Goal: Task Accomplishment & Management: Use online tool/utility

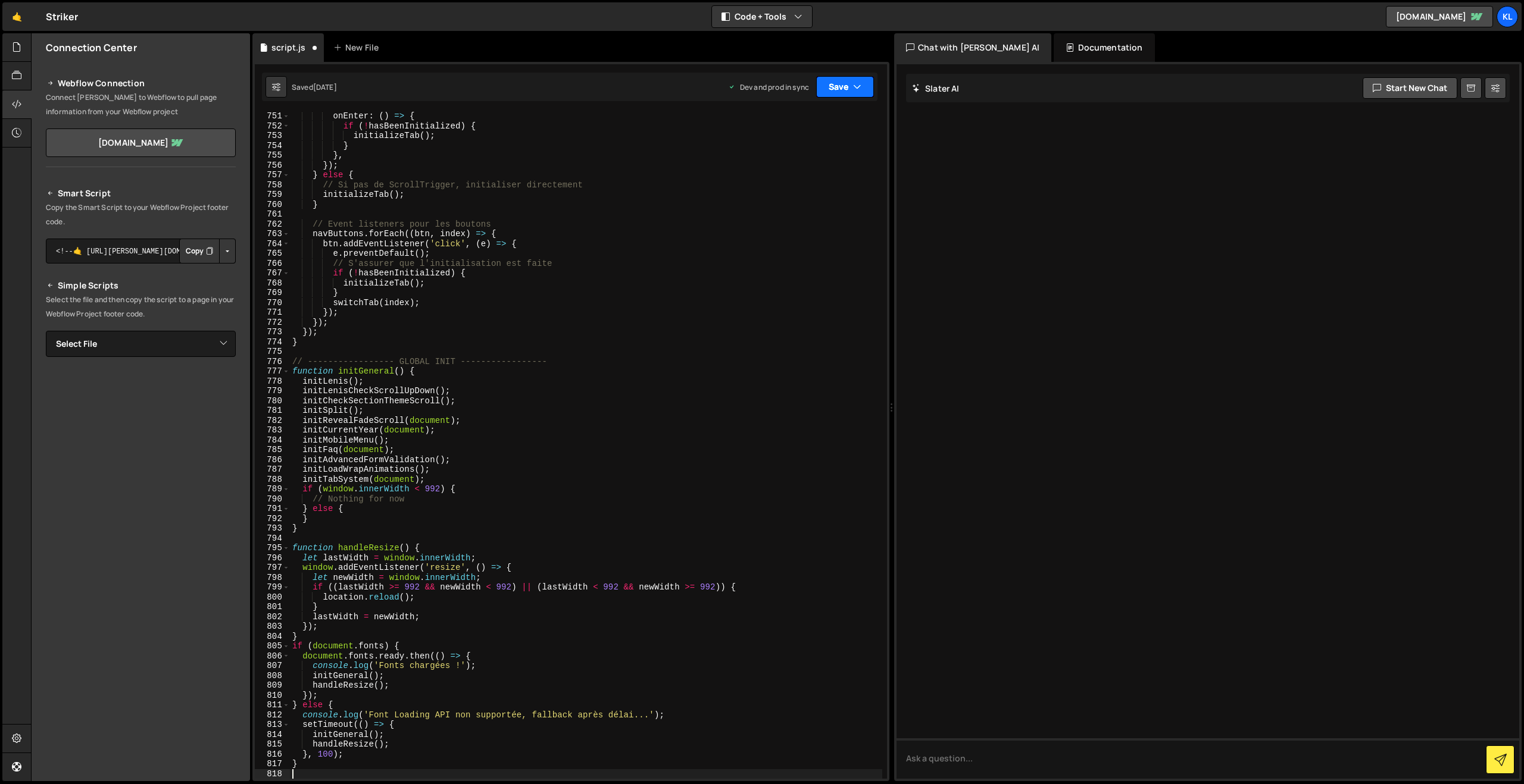
drag, startPoint x: 838, startPoint y: 86, endPoint x: 821, endPoint y: 108, distance: 27.8
click at [838, 86] on button "Save" at bounding box center [845, 87] width 58 height 22
click at [782, 166] on div "[DATE]" at bounding box center [775, 167] width 23 height 10
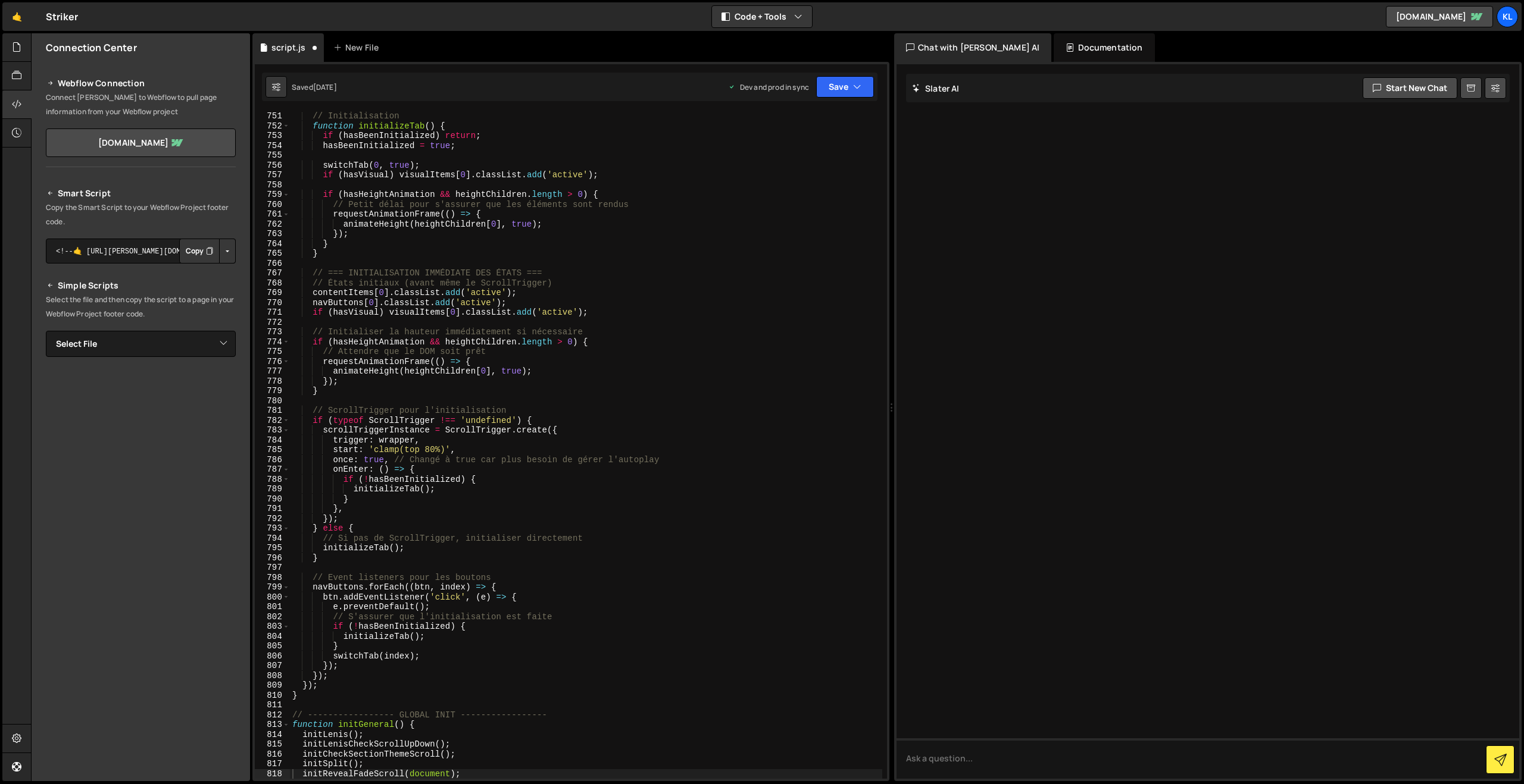
scroll to position [7364, 0]
click at [564, 320] on div "// Initialisation function initializeTab ( ) { if ( hasBeenInitialized ) return…" at bounding box center [586, 455] width 593 height 687
type textarea "}"
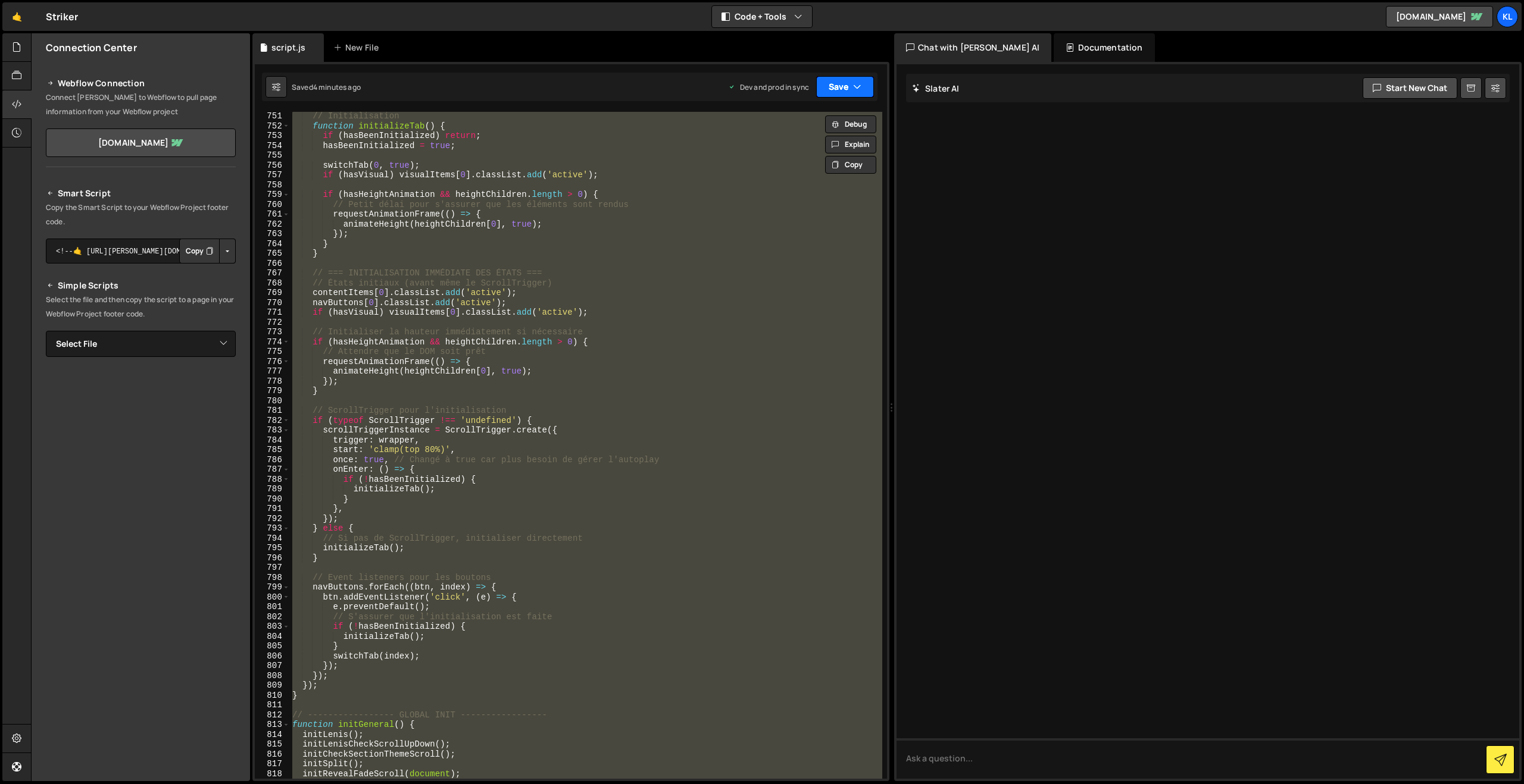
paste textarea
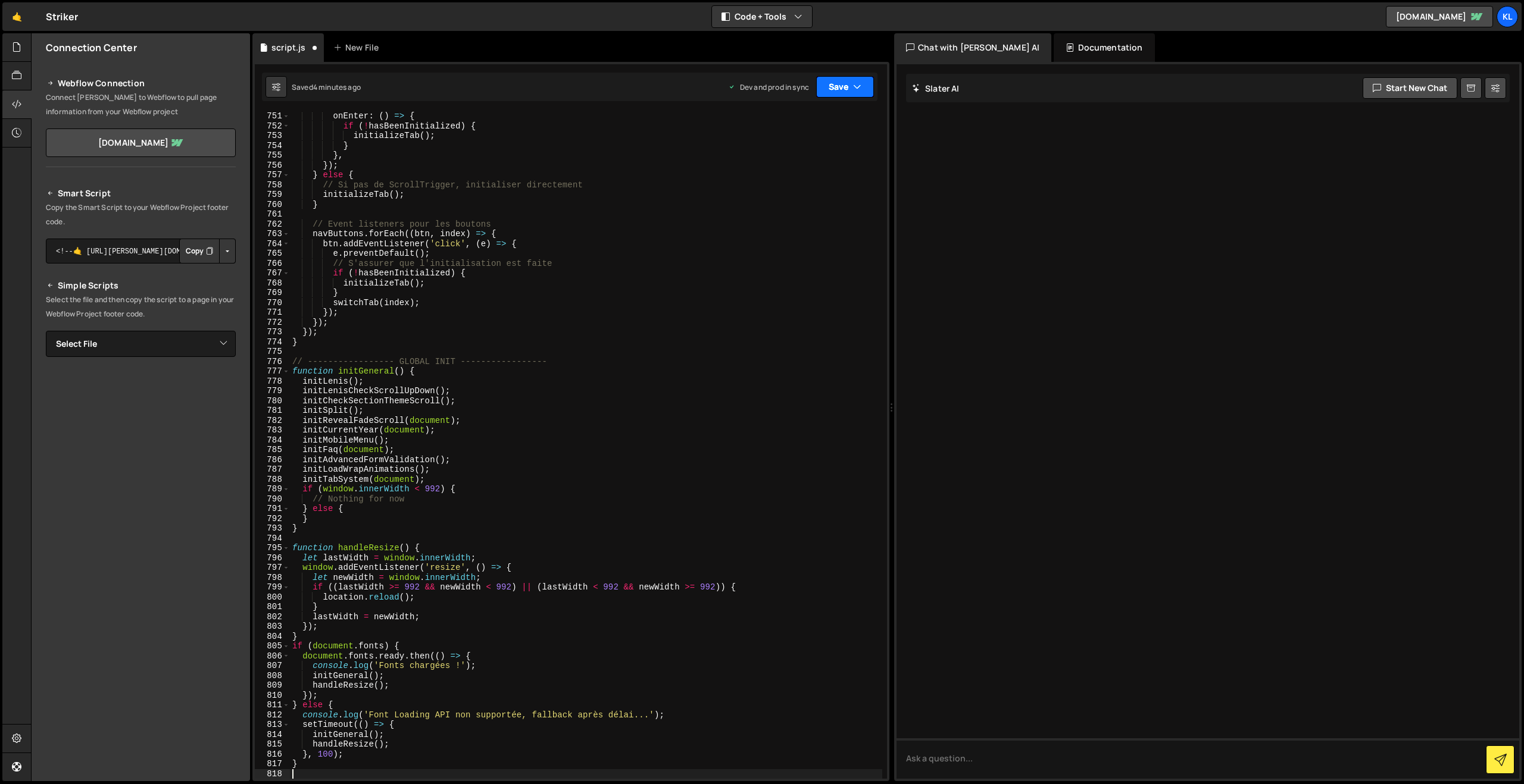
click at [842, 85] on button "Save" at bounding box center [845, 87] width 58 height 22
click at [797, 146] on button "Save to Production S Saved 4 minutes ago" at bounding box center [805, 162] width 143 height 39
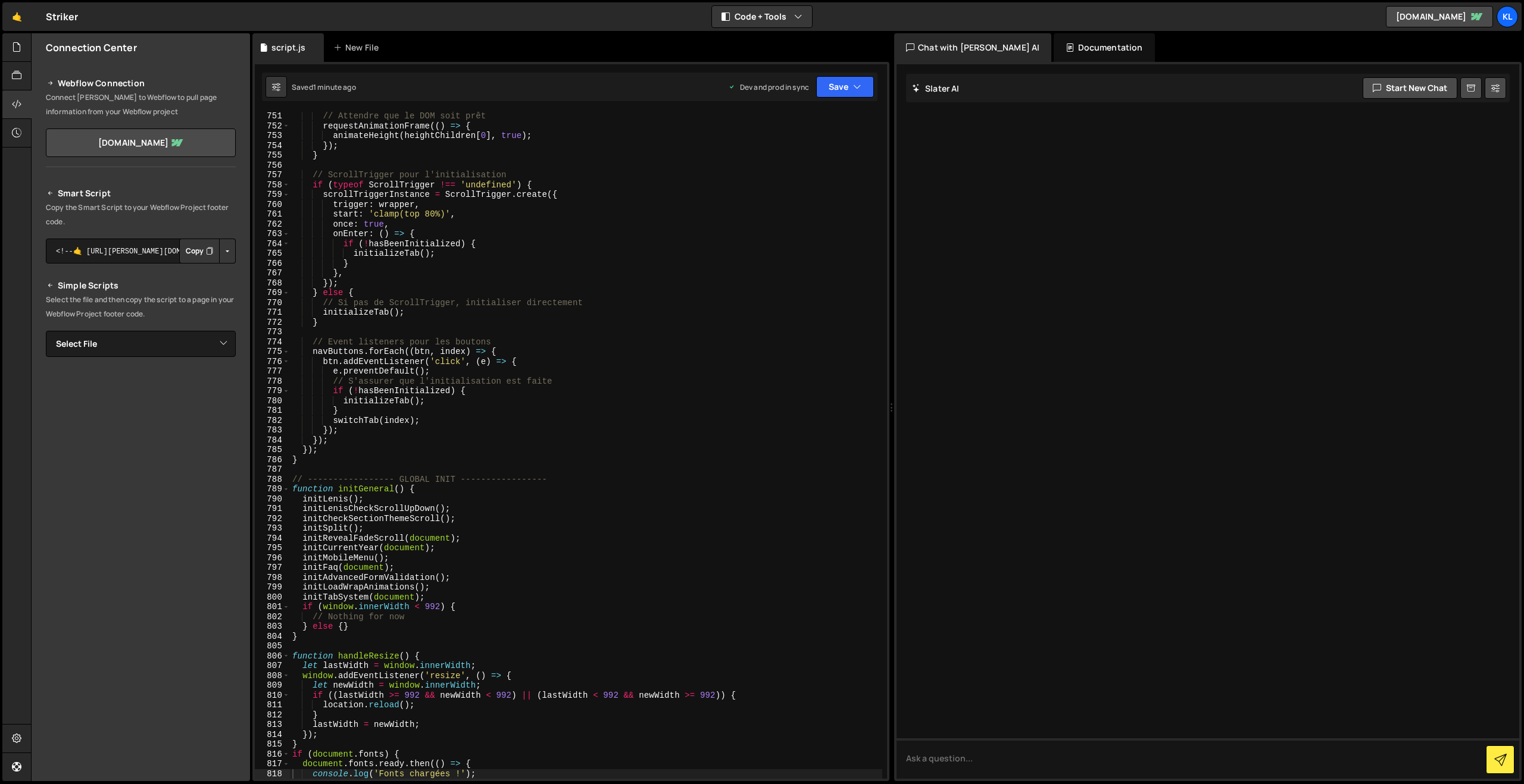
click at [535, 257] on div "// Attendre que le DOM soit prêt requestAnimationFrame (( ) => { animateHeight …" at bounding box center [586, 455] width 593 height 687
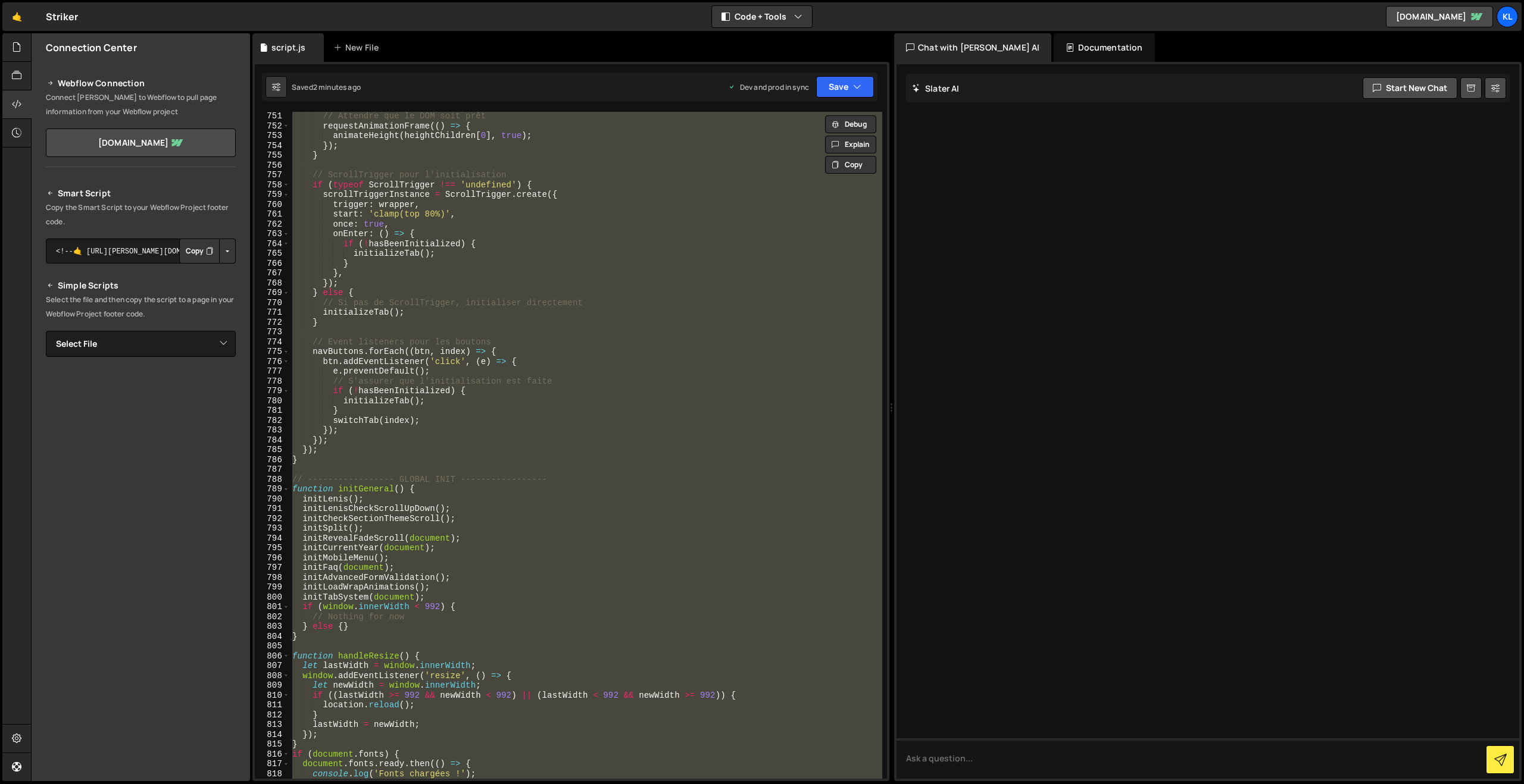
click at [617, 250] on div "// Attendre que le DOM soit prêt requestAnimationFrame (( ) => { animateHeight …" at bounding box center [586, 445] width 593 height 667
paste textarea
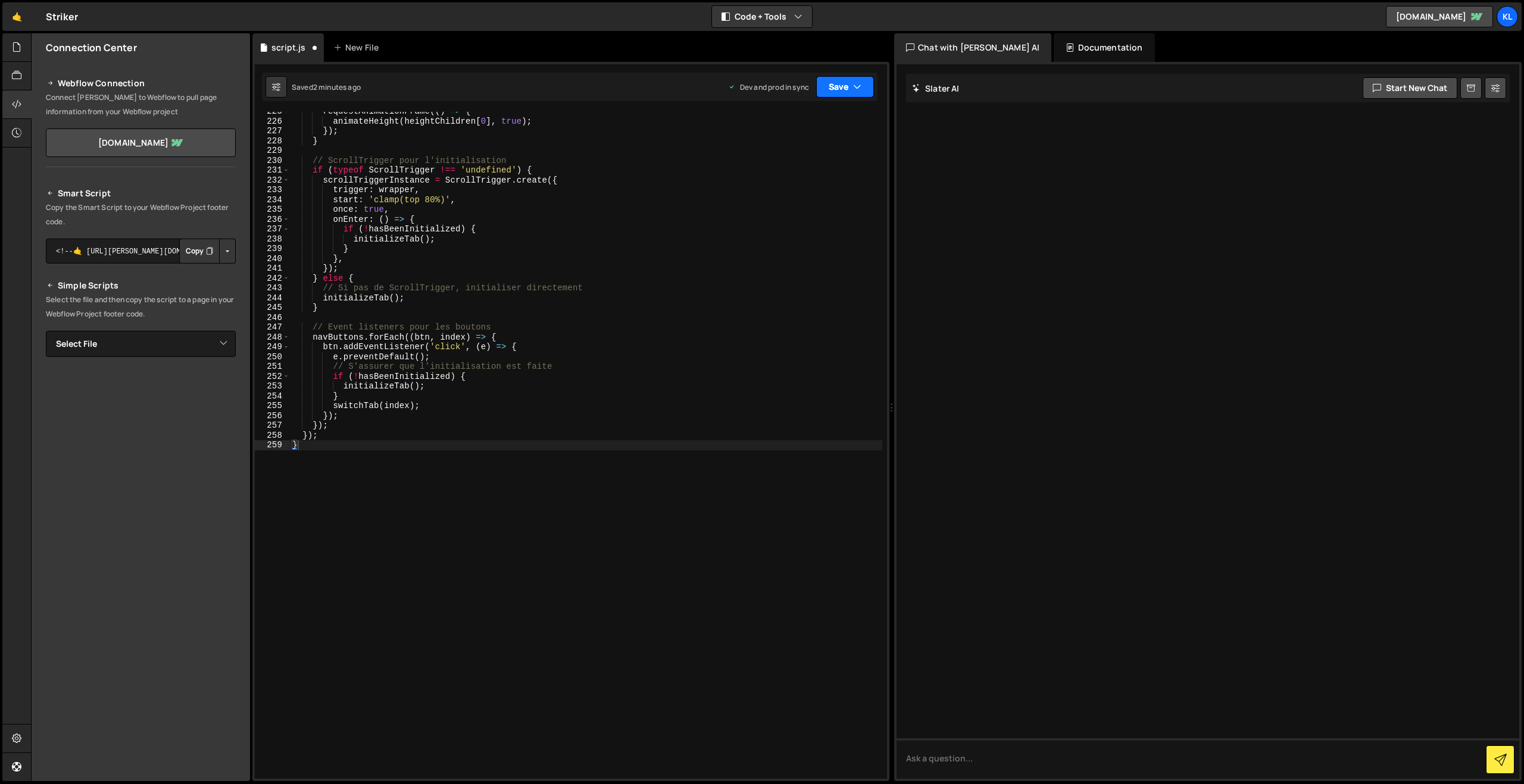
click at [830, 85] on button "Save" at bounding box center [845, 87] width 58 height 22
click at [794, 167] on div "2 minutes ago" at bounding box center [787, 167] width 47 height 10
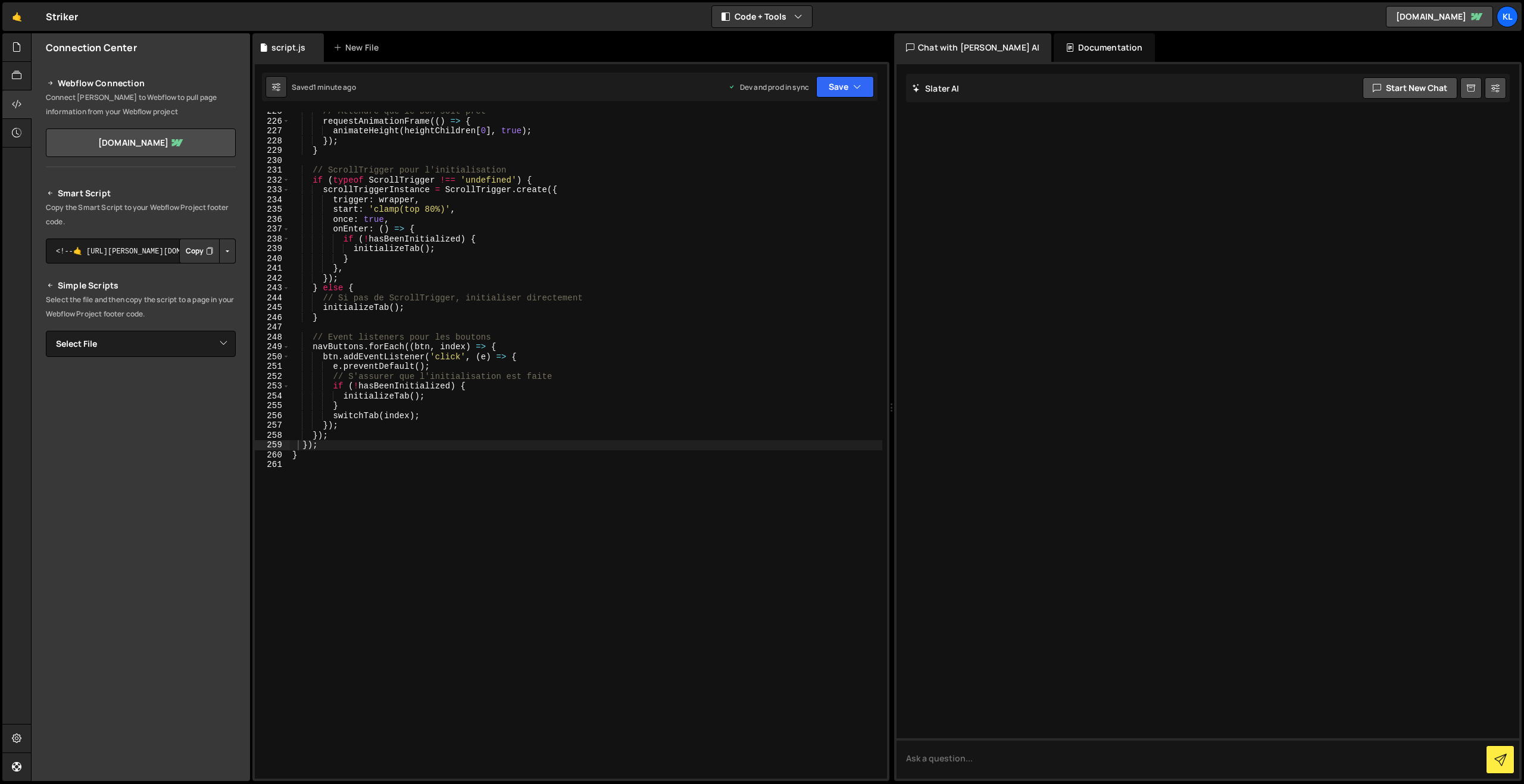
click at [600, 306] on div "// Attendre que le DOM soit prêt requestAnimationFrame (( ) => { animateHeight …" at bounding box center [586, 450] width 593 height 687
type textarea "}"
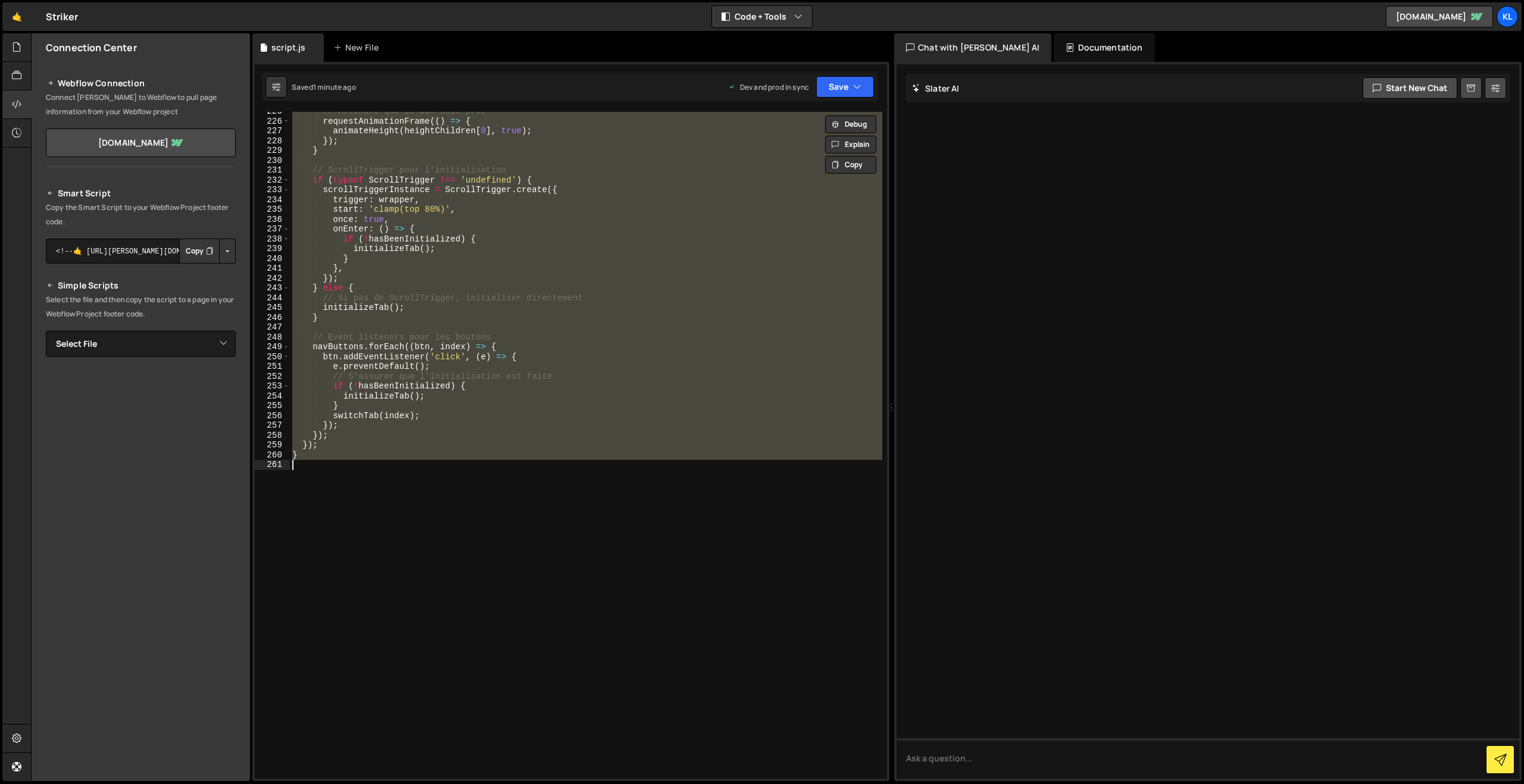
paste textarea
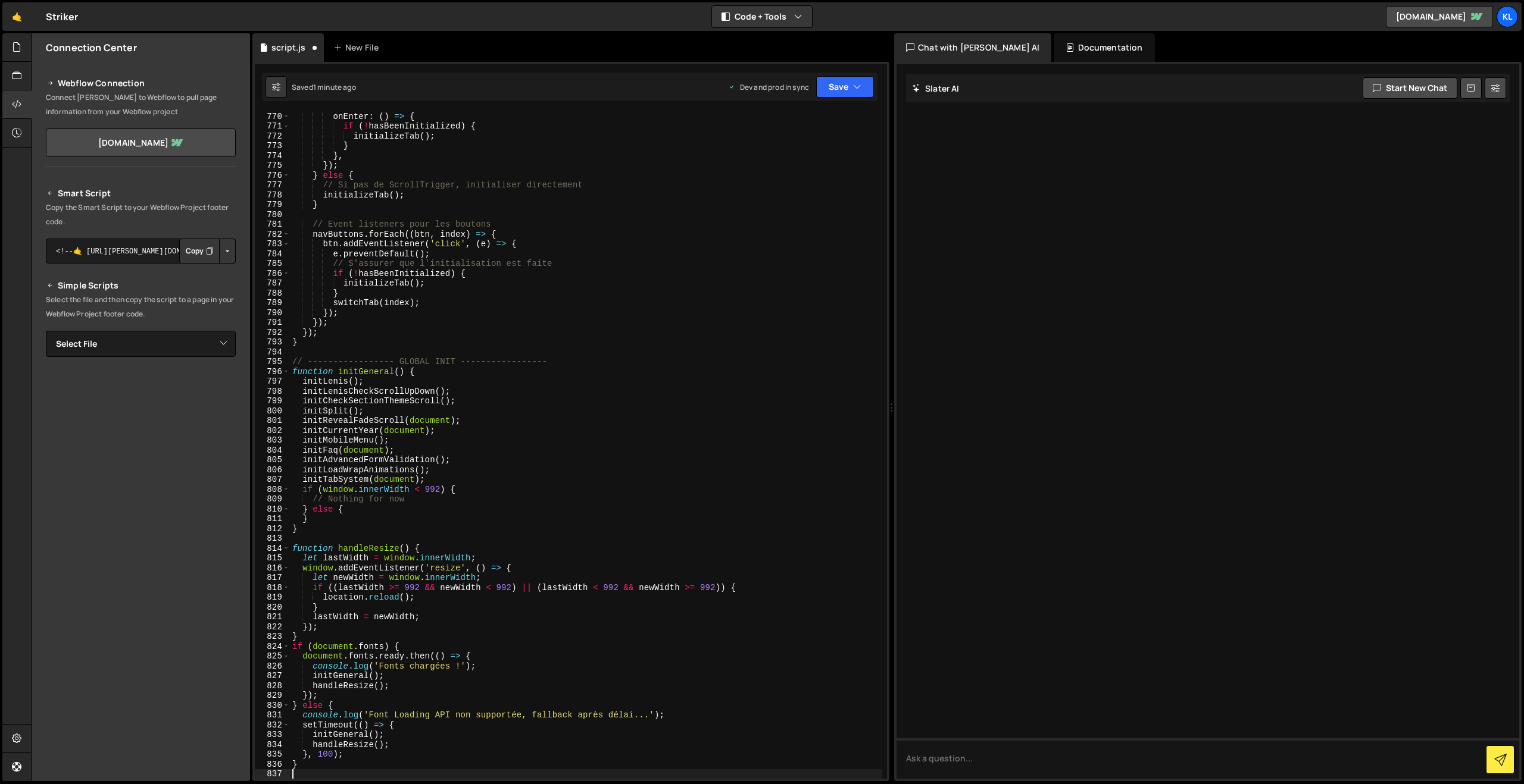
scroll to position [7569, 0]
click at [858, 71] on div "770 771 772 773 774 775 776 777 778 779 780 781 782 783 784 785 786 787 788 789…" at bounding box center [571, 421] width 637 height 719
click at [853, 81] on icon "button" at bounding box center [857, 87] width 8 height 12
drag, startPoint x: 791, startPoint y: 162, endPoint x: 763, endPoint y: 152, distance: 29.7
click at [791, 162] on div "1 minute ago" at bounding box center [784, 167] width 41 height 10
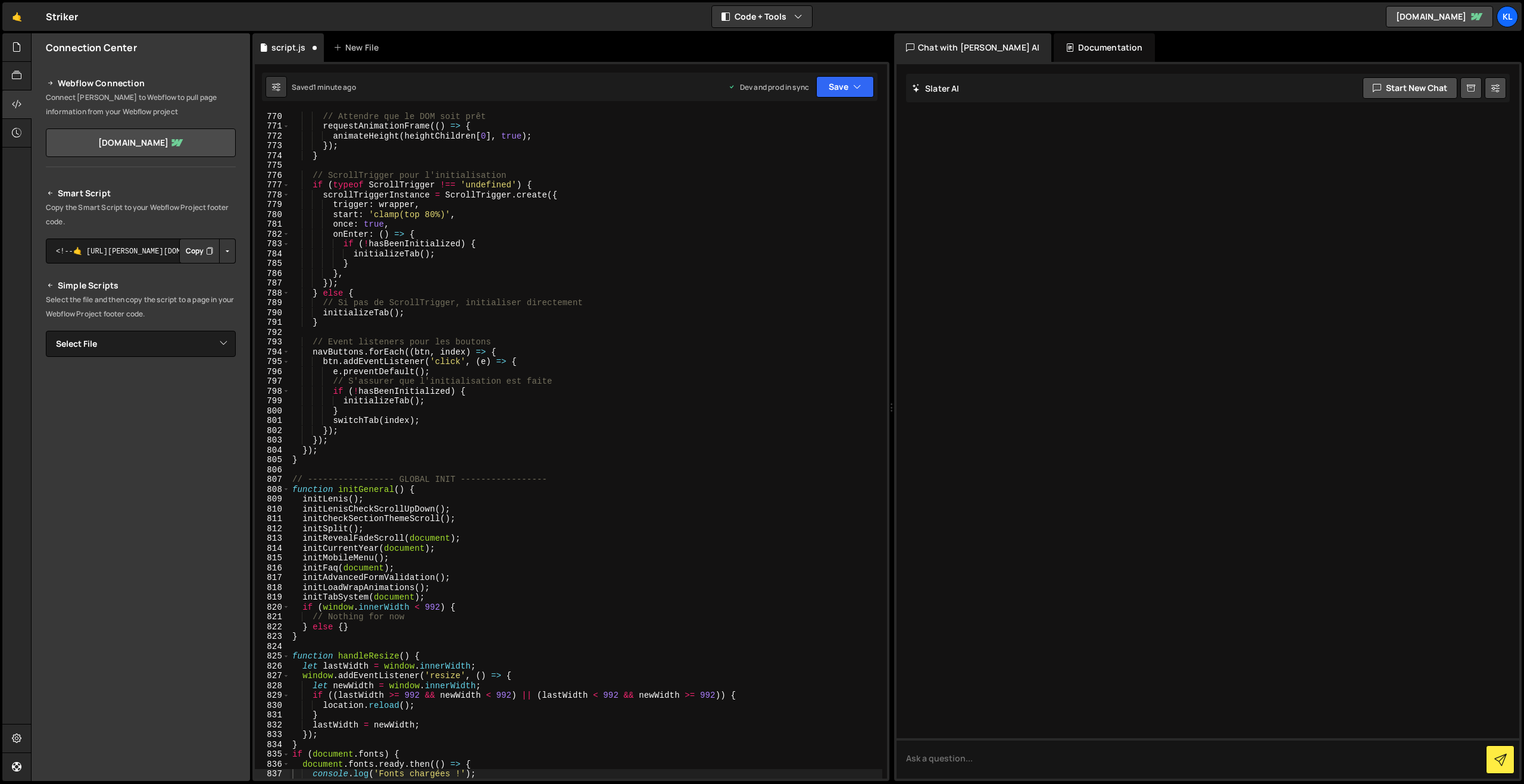
scroll to position [7550, 0]
click at [534, 338] on div "// Attendre que le DOM soit prêt requestAnimationFrame (( ) => { animateHeight …" at bounding box center [586, 455] width 593 height 687
type textarea "}"
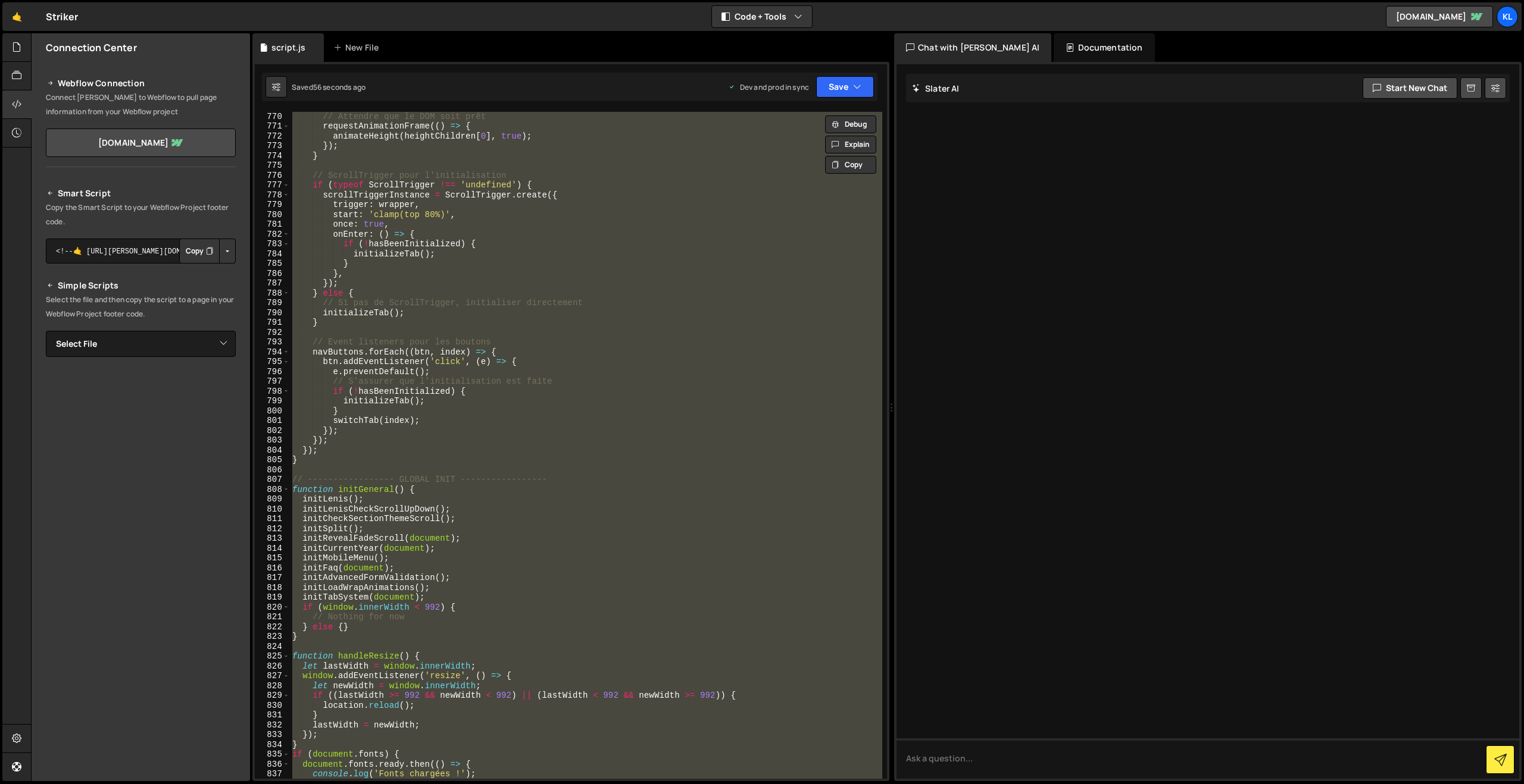
paste textarea
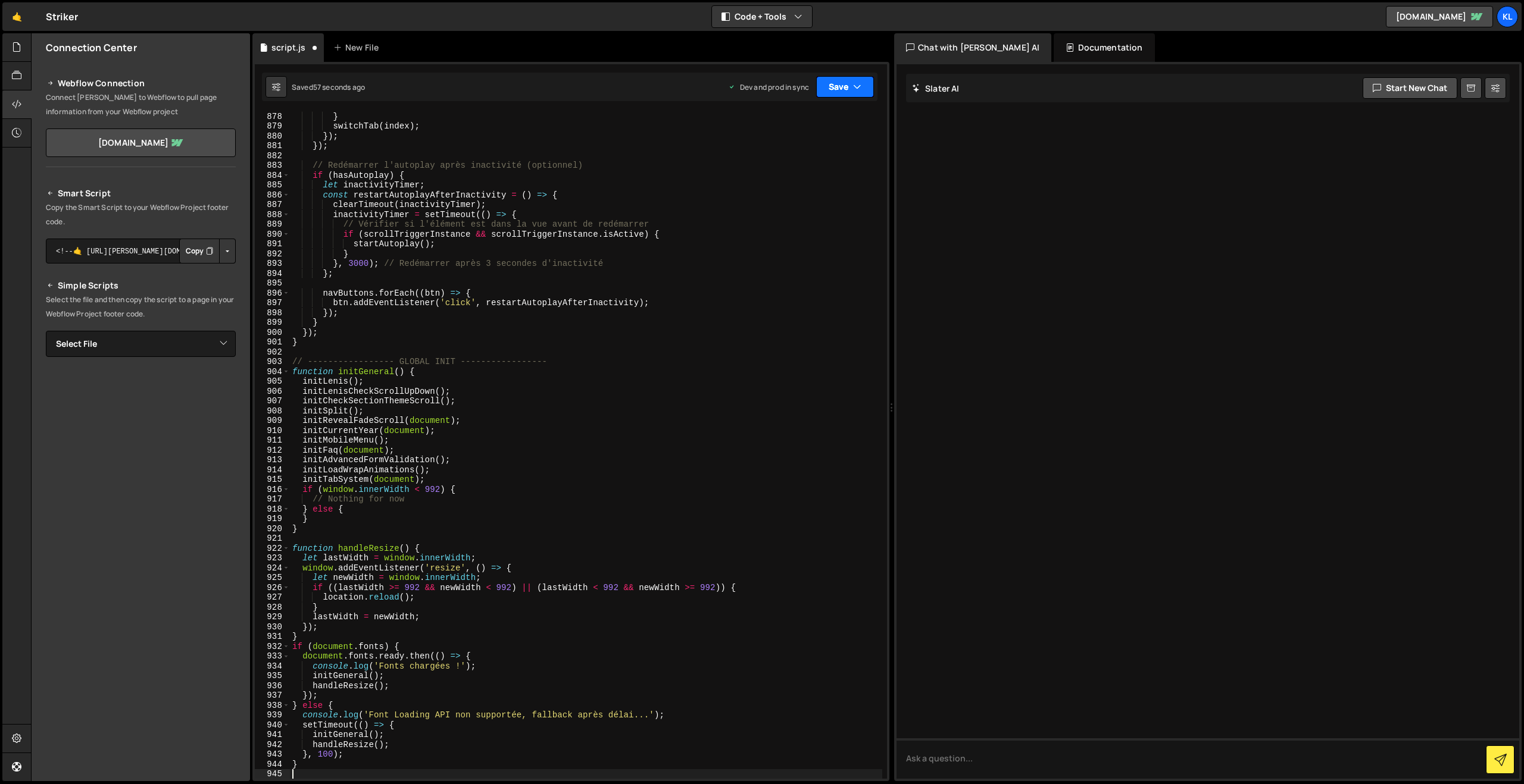
click at [844, 86] on button "Save" at bounding box center [845, 87] width 58 height 22
click at [791, 161] on div "Saved 55 seconds ago" at bounding box center [805, 167] width 124 height 14
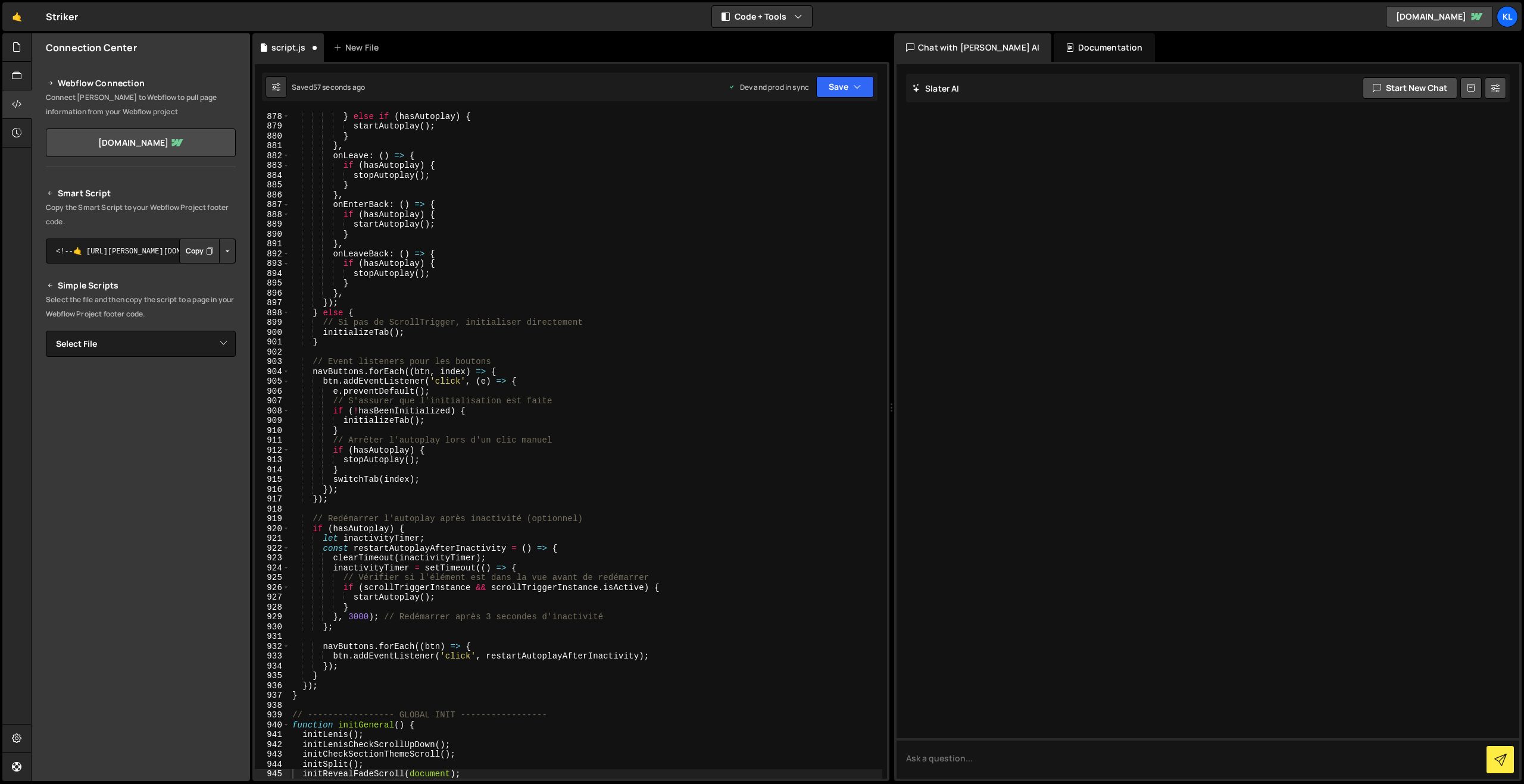
scroll to position [8610, 0]
click at [470, 376] on div "} else if ( hasAutoplay ) { startAutoplay ( ) ; } } , onLeave : ( ) => { if ( h…" at bounding box center [586, 455] width 593 height 687
type textarea "}"
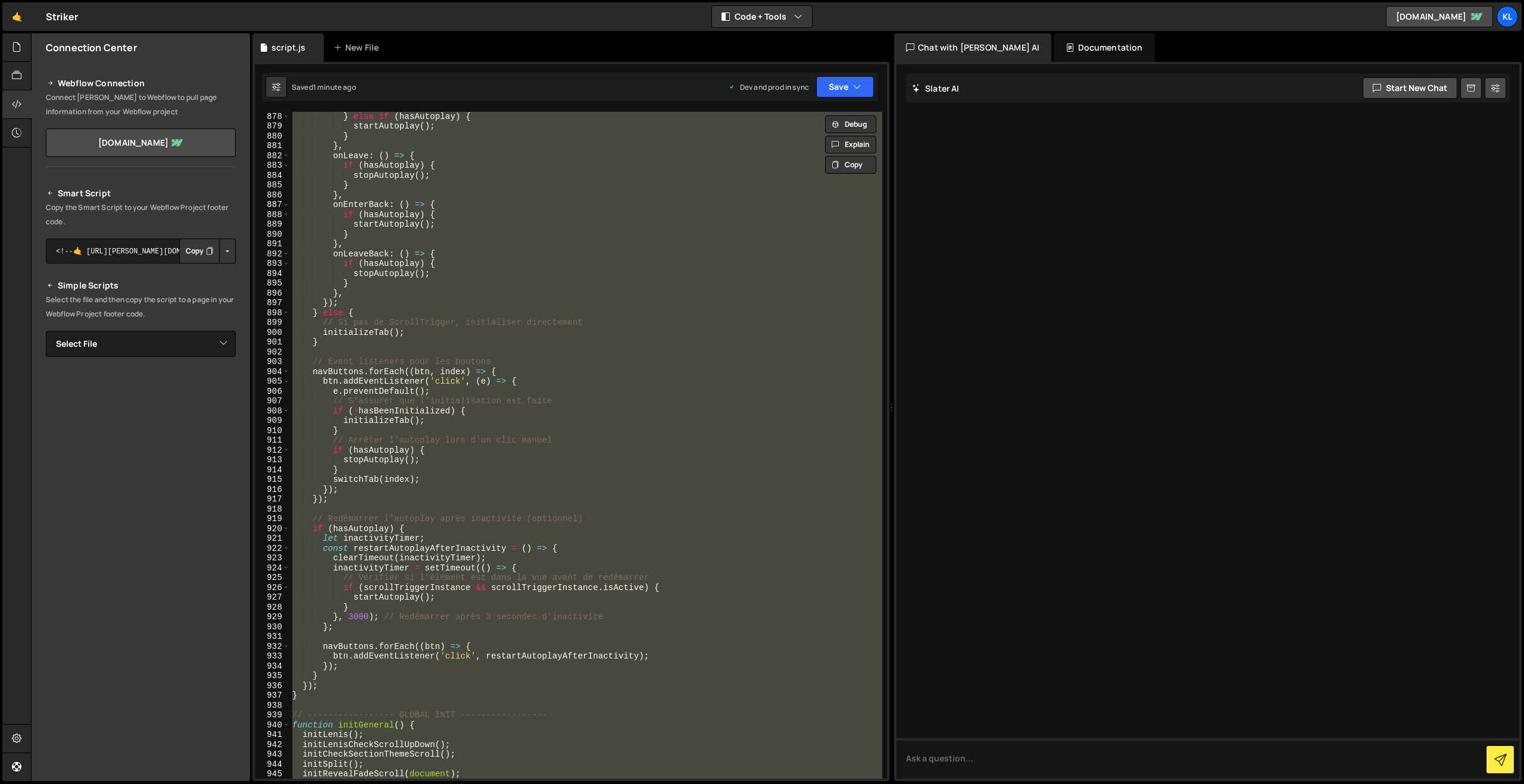
paste textarea
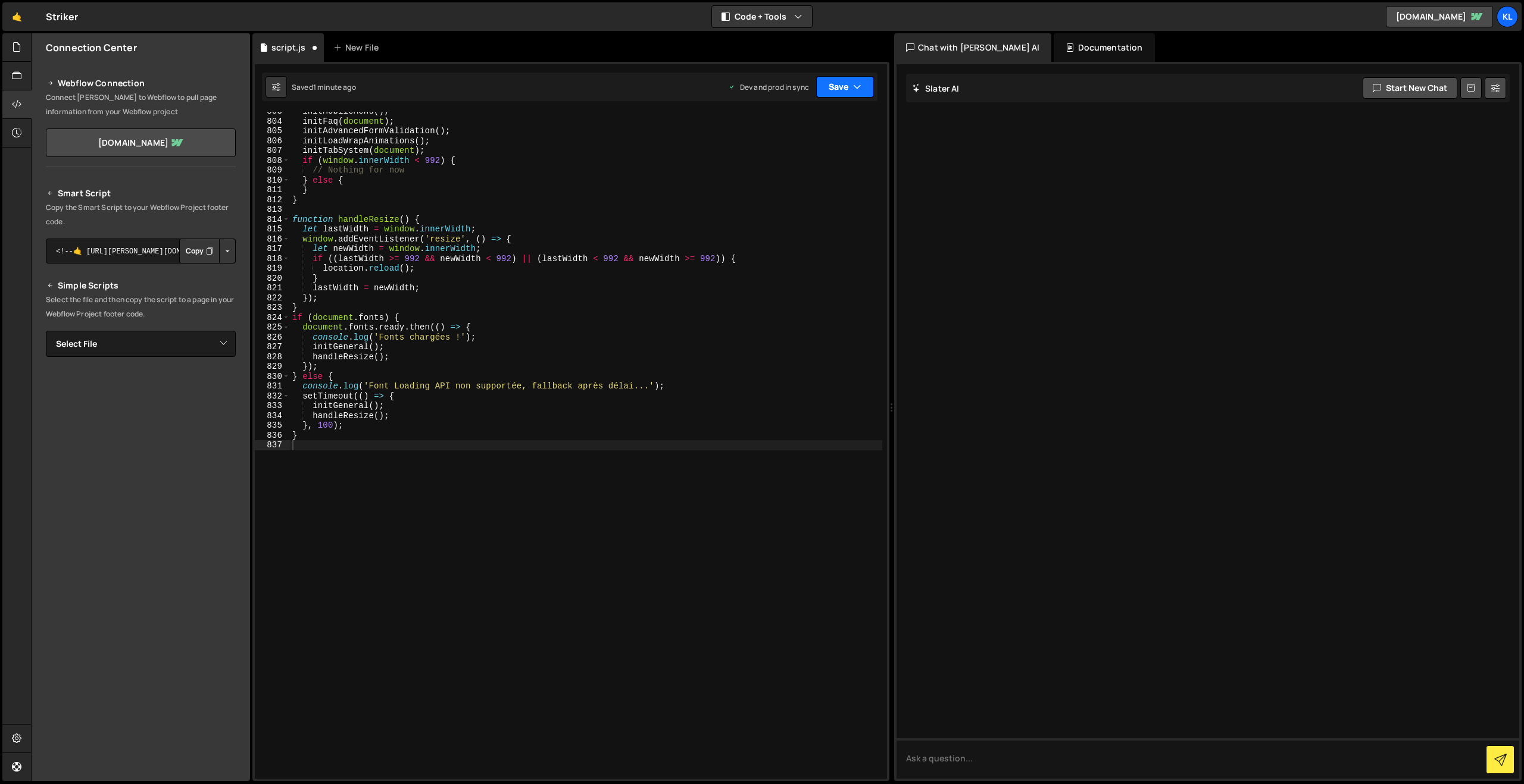
drag, startPoint x: 827, startPoint y: 85, endPoint x: 805, endPoint y: 133, distance: 52.8
click at [827, 85] on button "Save" at bounding box center [845, 87] width 58 height 22
click at [791, 165] on div "1 minute ago" at bounding box center [784, 167] width 41 height 10
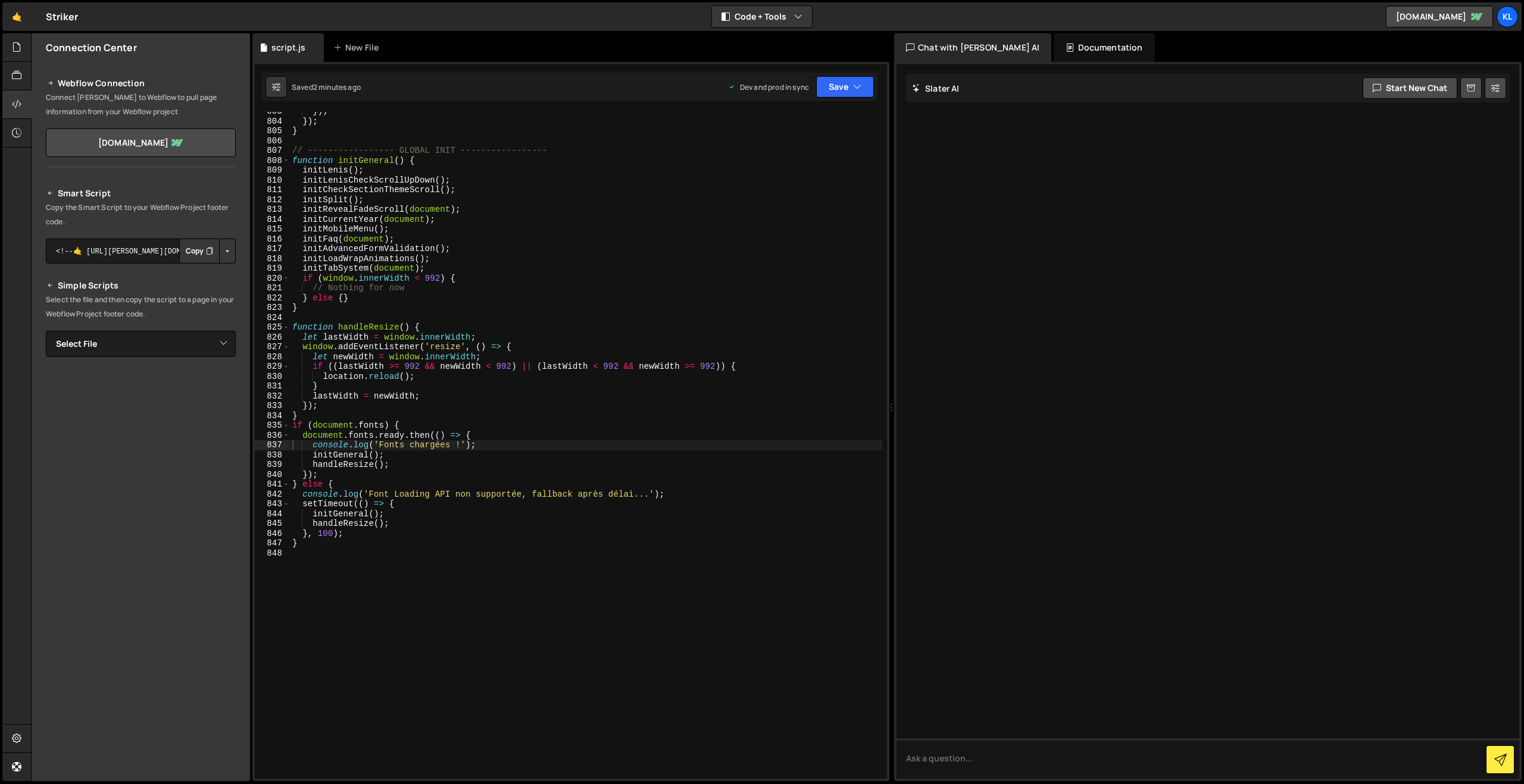
click at [670, 284] on div "}) ; }) ; } // ----------------- GLOBAL INIT ----------------- function initGen…" at bounding box center [586, 450] width 593 height 687
type textarea "}"
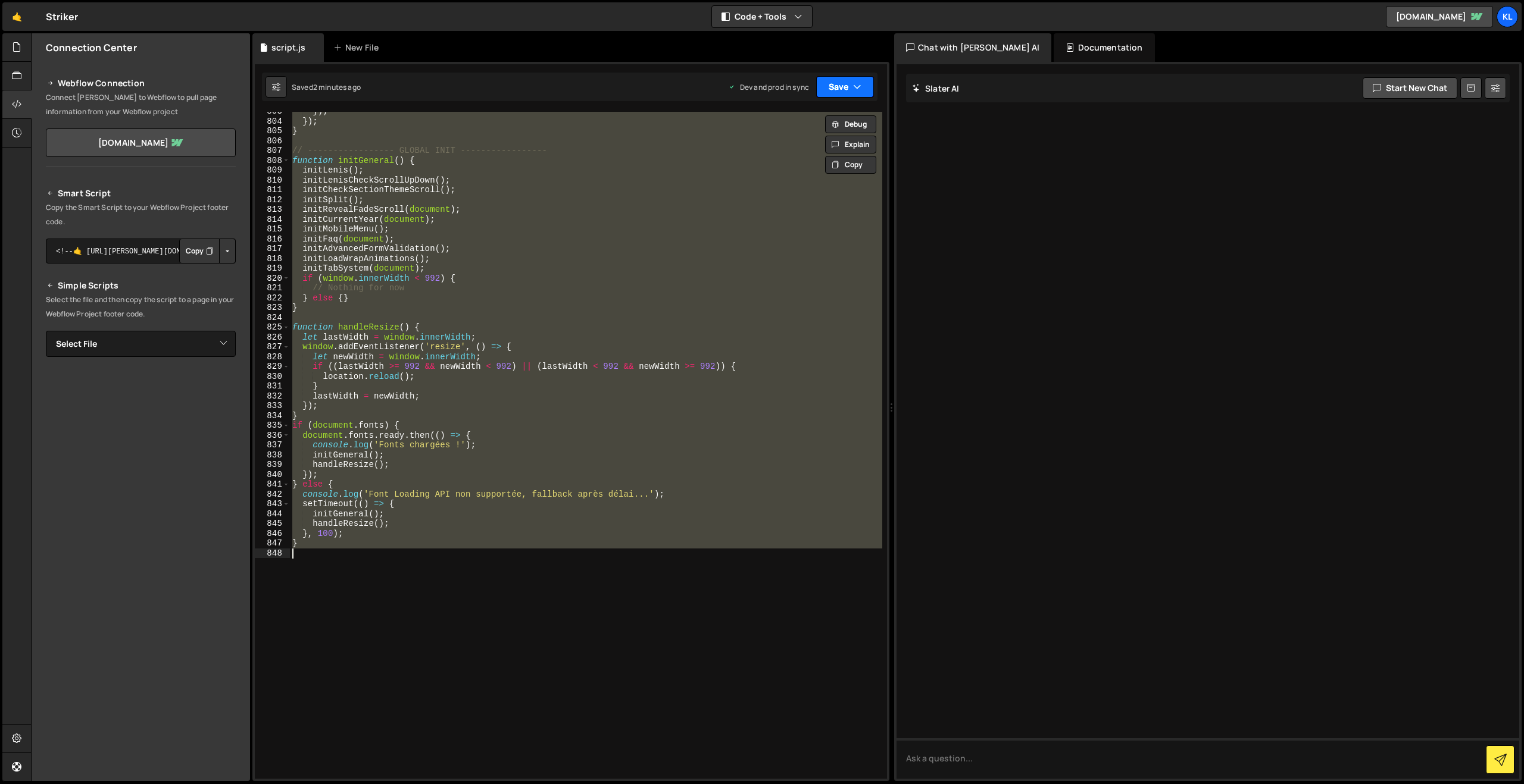
paste textarea
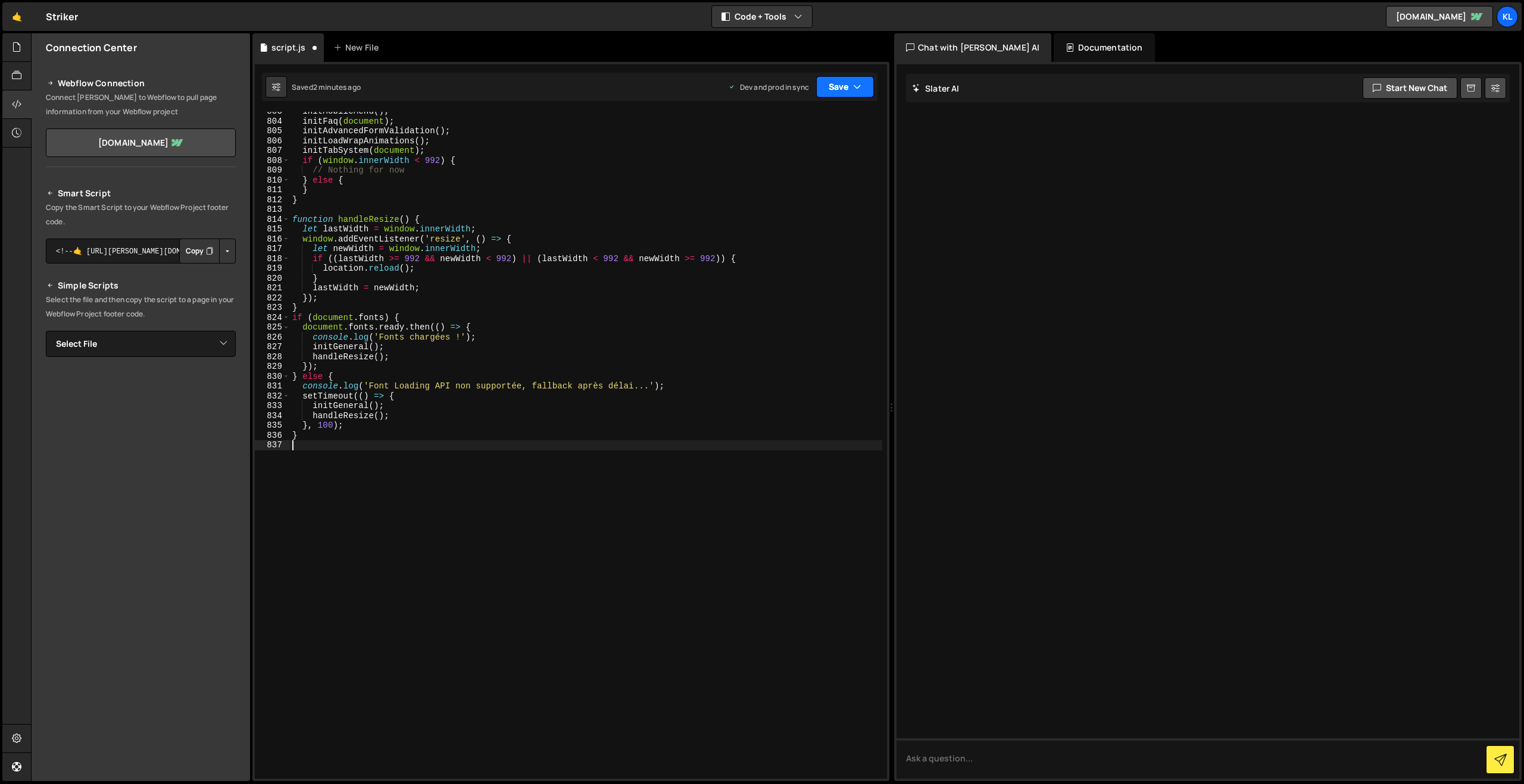
scroll to position [7898, 0]
click at [834, 87] on button "Save" at bounding box center [845, 87] width 58 height 22
click at [777, 167] on div "2 minutes ago" at bounding box center [787, 167] width 47 height 10
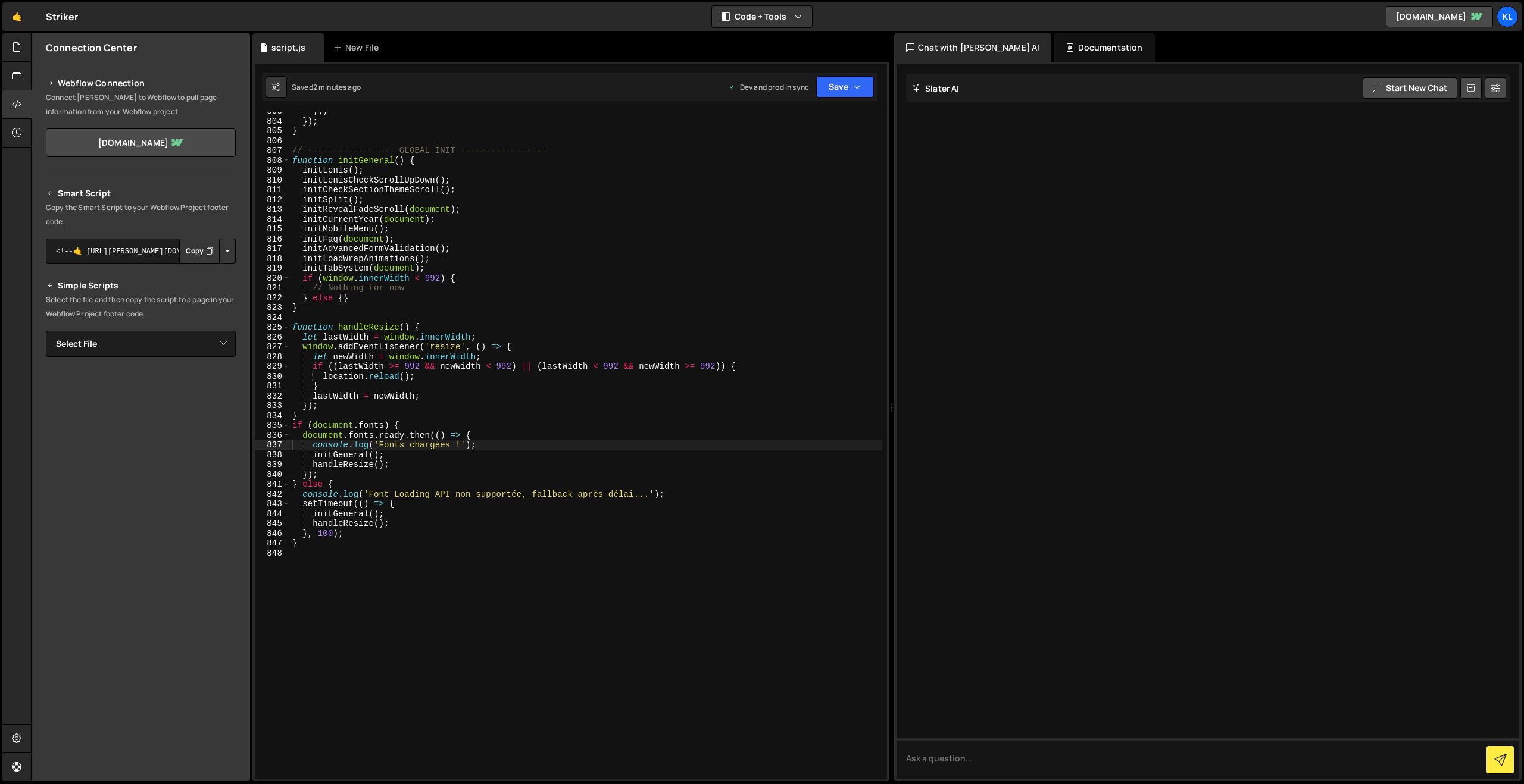
click at [306, 259] on div "}) ; }) ; } // ----------------- GLOBAL INIT ----------------- function initGen…" at bounding box center [586, 450] width 593 height 687
click at [368, 308] on div "}) ; }) ; } // ----------------- GLOBAL INIT ----------------- function initGen…" at bounding box center [586, 450] width 593 height 687
type textarea "}"
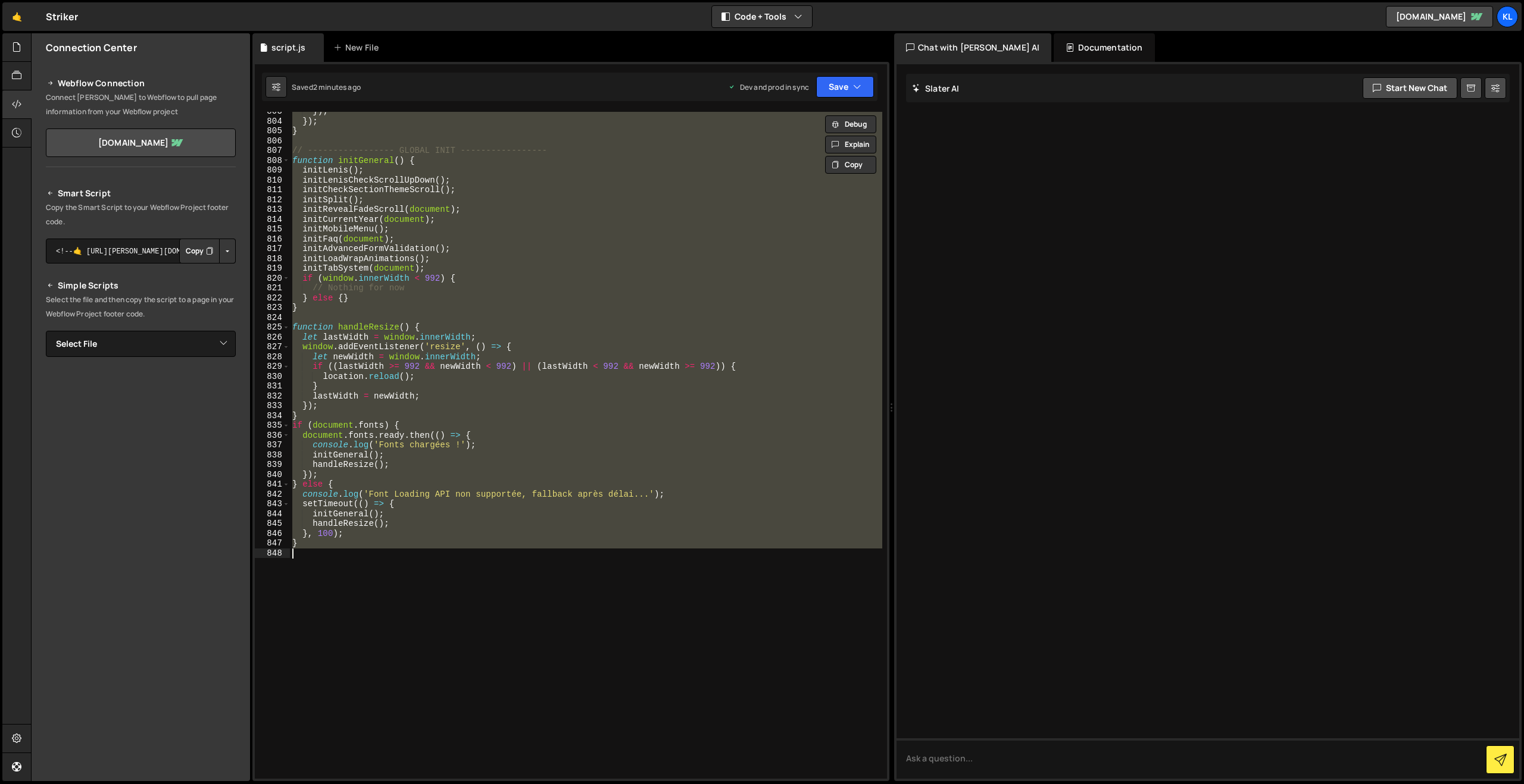
paste textarea
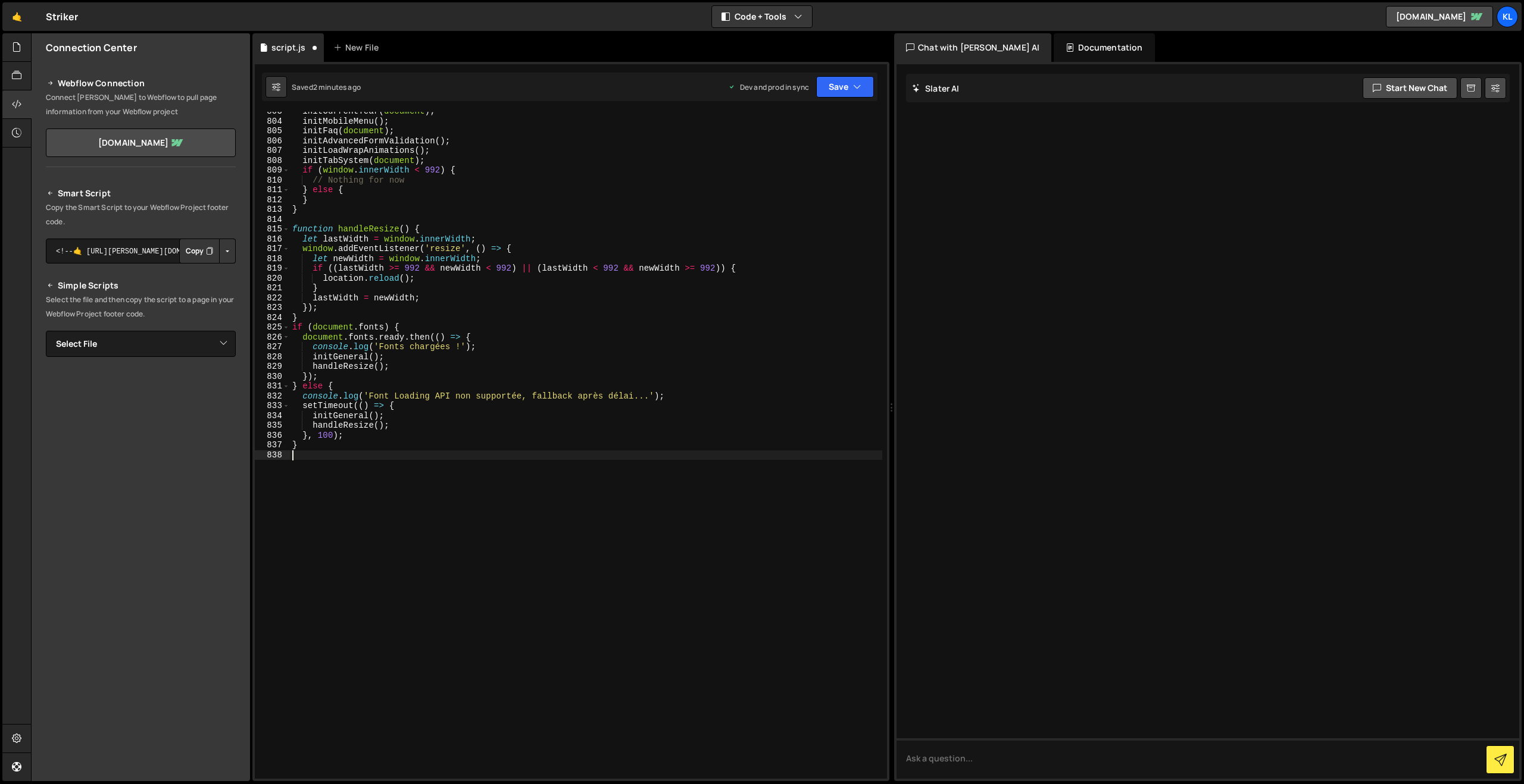
scroll to position [7898, 0]
drag, startPoint x: 819, startPoint y: 90, endPoint x: 808, endPoint y: 108, distance: 21.1
click at [818, 91] on button "Save" at bounding box center [845, 87] width 58 height 22
drag, startPoint x: 781, startPoint y: 150, endPoint x: 686, endPoint y: 89, distance: 112.9
click at [780, 150] on div "Save to Production S" at bounding box center [805, 155] width 124 height 12
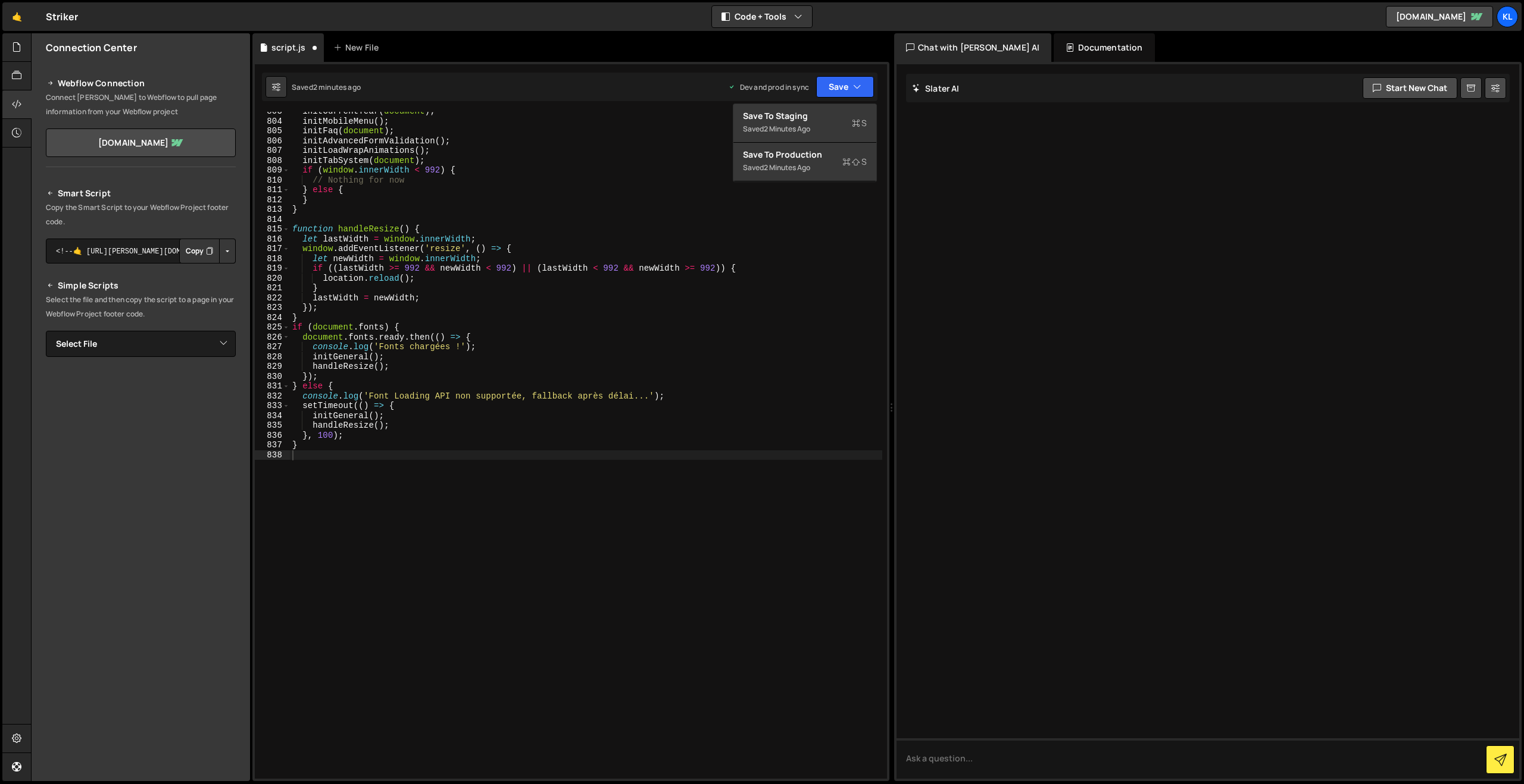
scroll to position [7879, 0]
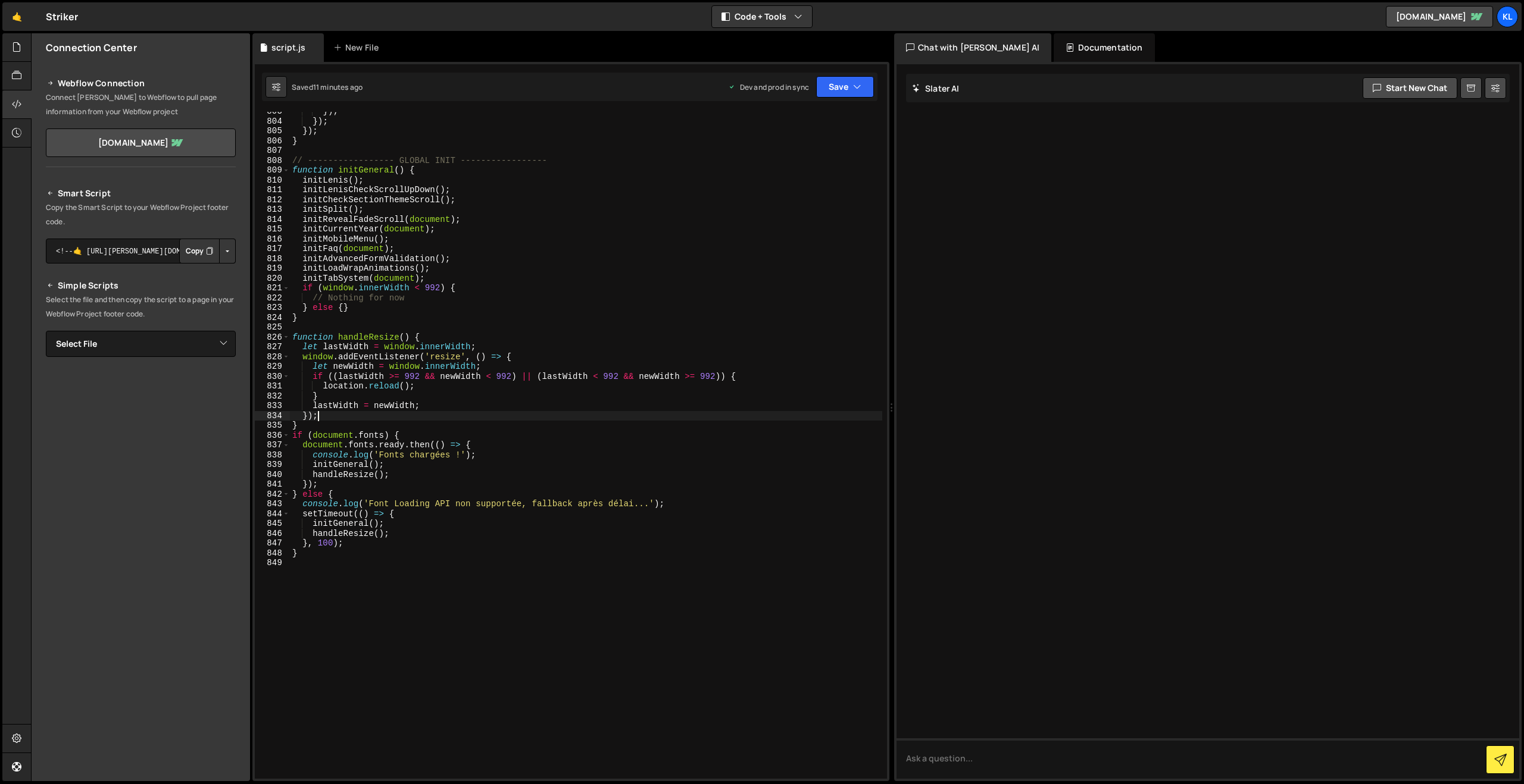
click at [614, 420] on div "}) ; }) ; }) ; } // ----------------- GLOBAL INIT ----------------- function in…" at bounding box center [586, 450] width 593 height 687
type textarea "}"
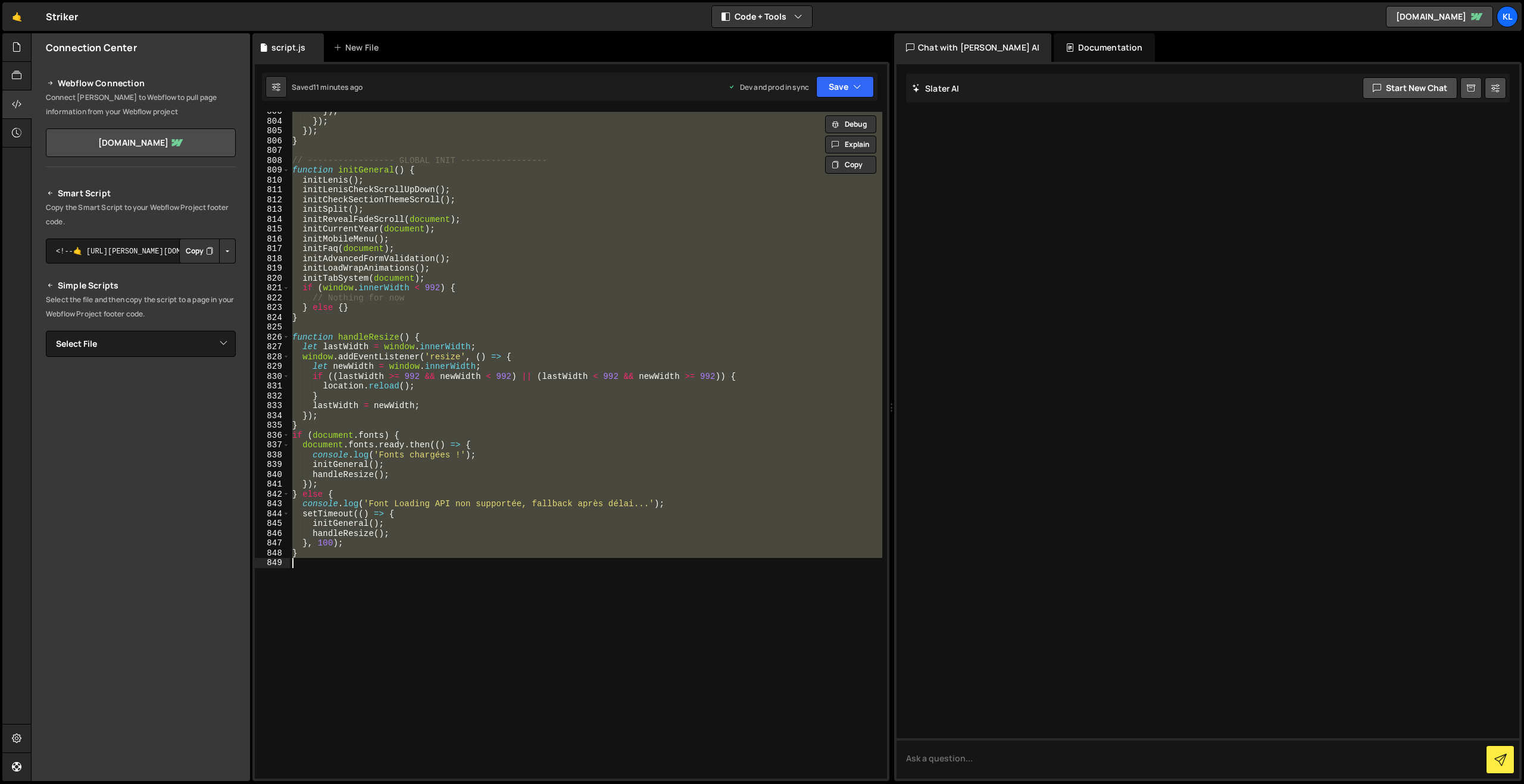
paste textarea
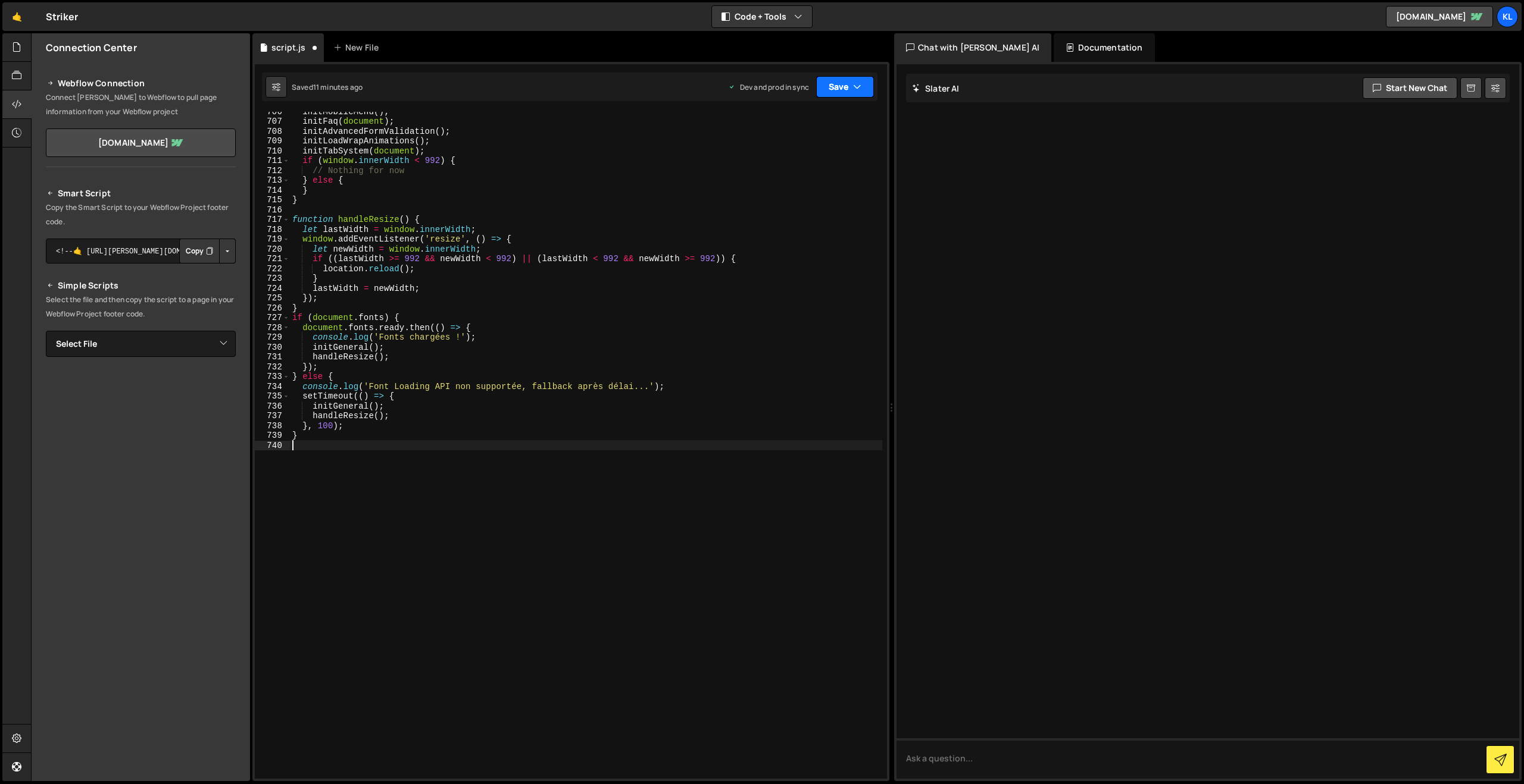
click at [842, 91] on button "Save" at bounding box center [845, 87] width 58 height 22
click at [772, 171] on div "11 minutes ago" at bounding box center [788, 167] width 48 height 10
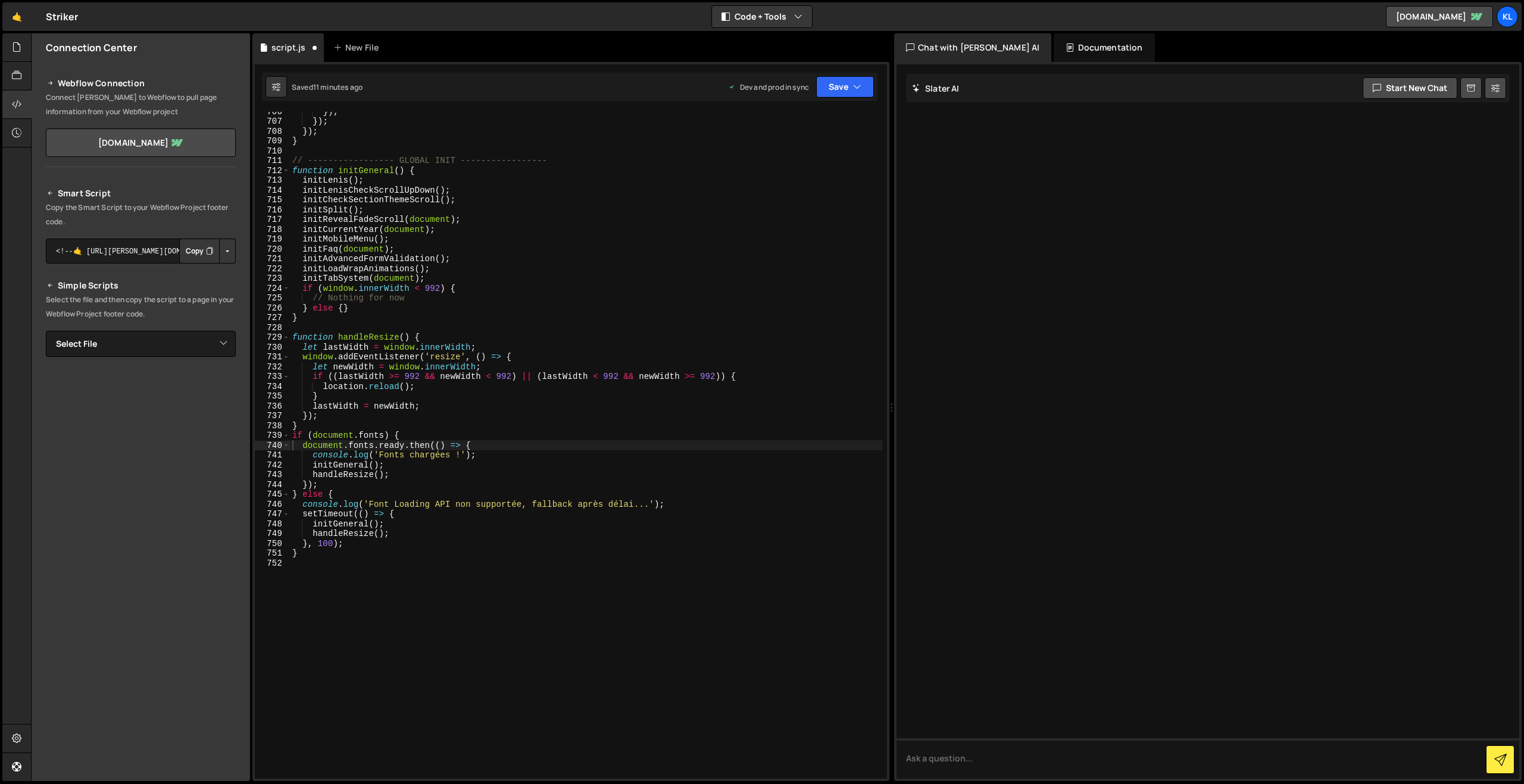
scroll to position [6926, 0]
